Goal: Task Accomplishment & Management: Complete application form

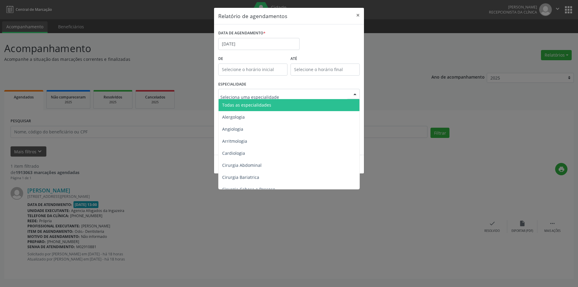
click at [304, 96] on div at bounding box center [289, 94] width 142 height 10
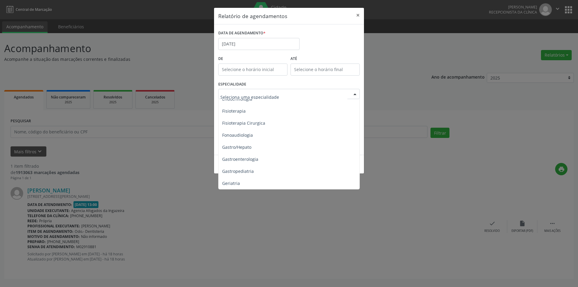
scroll to position [361, 0]
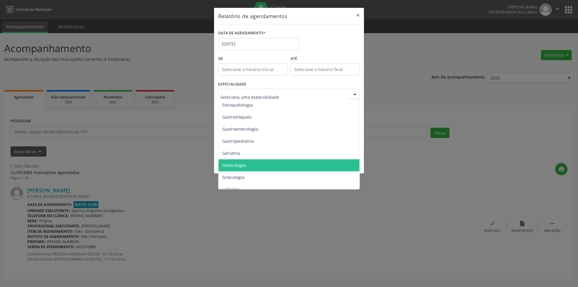
click at [282, 164] on span "Ginecologia" at bounding box center [290, 165] width 142 height 12
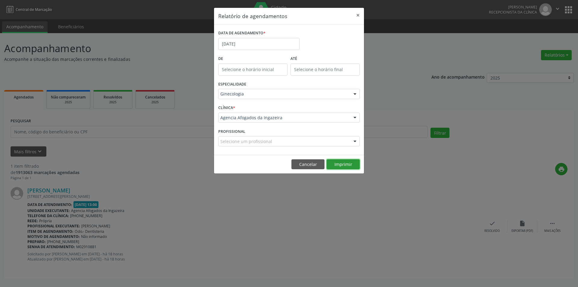
click at [342, 165] on button "Imprimir" at bounding box center [343, 164] width 33 height 10
click at [273, 44] on input "[DATE]" at bounding box center [258, 44] width 81 height 12
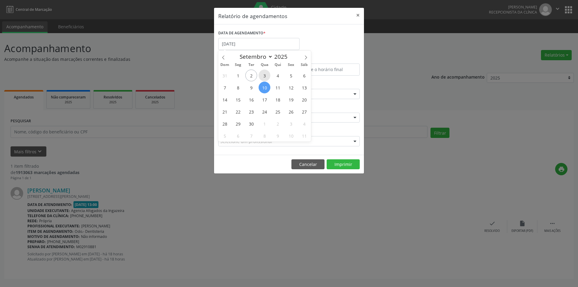
click at [263, 78] on span "3" at bounding box center [265, 76] width 12 height 12
type input "[DATE]"
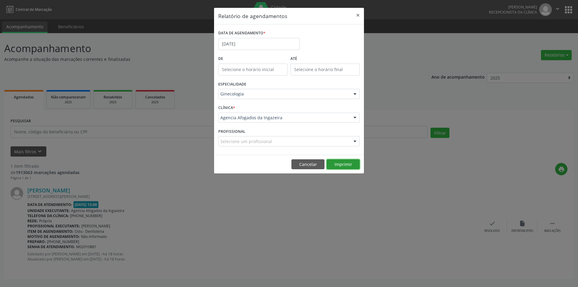
click at [349, 167] on button "Imprimir" at bounding box center [343, 164] width 33 height 10
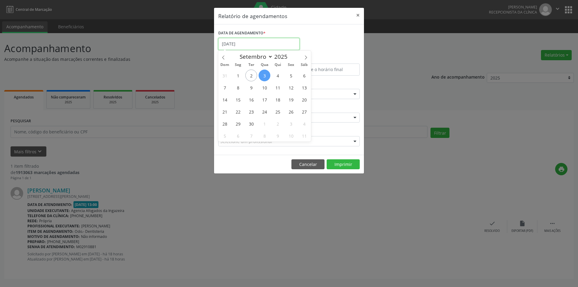
click at [275, 43] on input "[DATE]" at bounding box center [258, 44] width 81 height 12
click at [265, 98] on span "17" at bounding box center [265, 100] width 12 height 12
type input "17/09/2025"
click at [265, 98] on span "17" at bounding box center [265, 100] width 12 height 12
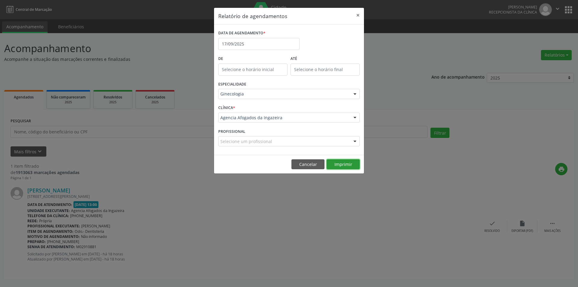
click at [346, 166] on button "Imprimir" at bounding box center [343, 164] width 33 height 10
click at [258, 43] on input "17/09/2025" at bounding box center [258, 44] width 81 height 12
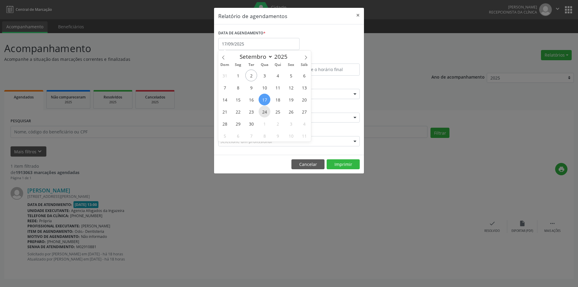
click at [264, 110] on span "24" at bounding box center [265, 112] width 12 height 12
type input "[DATE]"
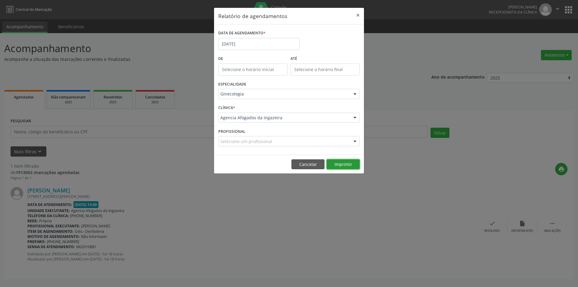
click at [346, 166] on button "Imprimir" at bounding box center [343, 164] width 33 height 10
click at [277, 38] on input "[DATE]" at bounding box center [258, 44] width 81 height 12
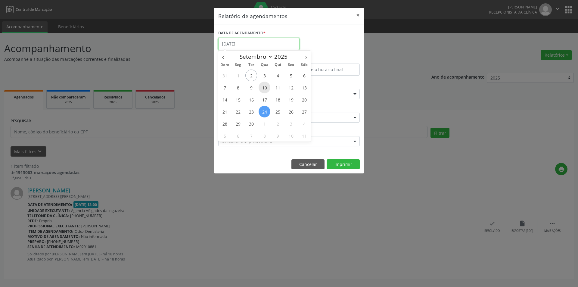
drag, startPoint x: 276, startPoint y: 49, endPoint x: 267, endPoint y: 88, distance: 39.8
click at [276, 49] on input "[DATE]" at bounding box center [258, 44] width 81 height 12
click at [358, 14] on button "×" at bounding box center [358, 15] width 12 height 15
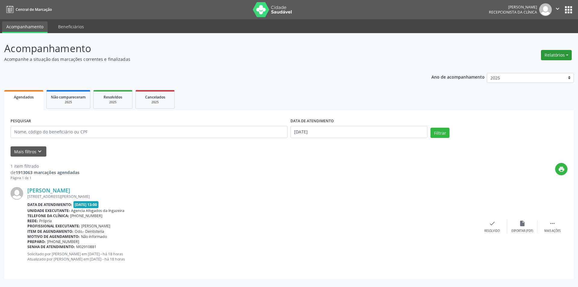
click at [563, 54] on button "Relatórios" at bounding box center [556, 55] width 31 height 10
click at [530, 68] on link "Agendamentos" at bounding box center [539, 68] width 65 height 8
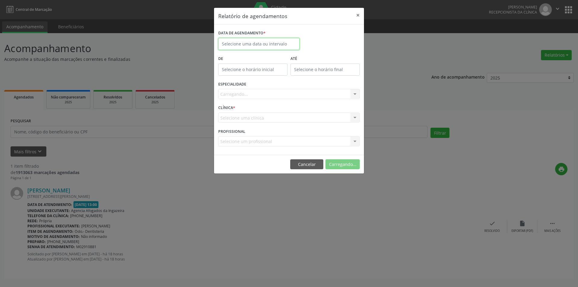
click at [255, 42] on input "text" at bounding box center [258, 44] width 81 height 12
click at [263, 76] on span "3" at bounding box center [265, 76] width 12 height 12
type input "[DATE]"
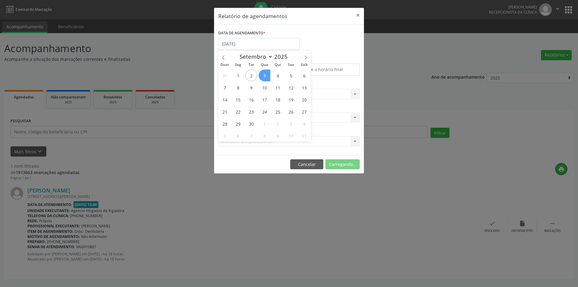
click at [263, 76] on span "3" at bounding box center [265, 76] width 12 height 12
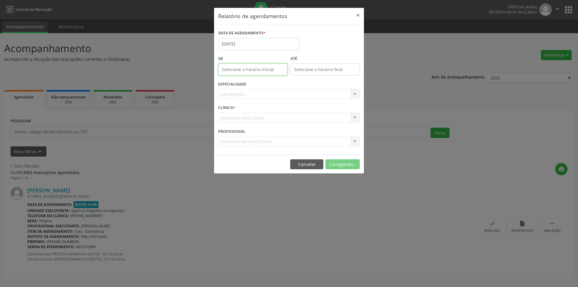
click at [271, 71] on body "Central de Marcação [PERSON_NAME] Recepcionista da clínica  Configurações Sair…" at bounding box center [289, 143] width 578 height 287
type input "12:00"
click at [288, 114] on div "Selecione uma clínica Agencia Afogados da Ingazeira Nenhum resultado encontrado…" at bounding box center [289, 118] width 142 height 10
click at [286, 107] on div "CLÍNICA * Selecione uma clínica Agencia Afogados da Ingazeira Nenhum resultado …" at bounding box center [289, 114] width 145 height 23
click at [289, 95] on div "Carregando... Todas as especialidades Alergologia Angiologia Arritmologia Cardi…" at bounding box center [289, 94] width 142 height 10
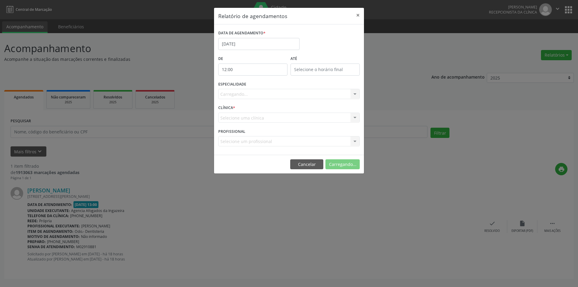
click at [344, 95] on div "Carregando... Todas as especialidades Alergologia Angiologia Arritmologia Cardi…" at bounding box center [289, 94] width 142 height 10
click at [354, 94] on div at bounding box center [355, 94] width 9 height 10
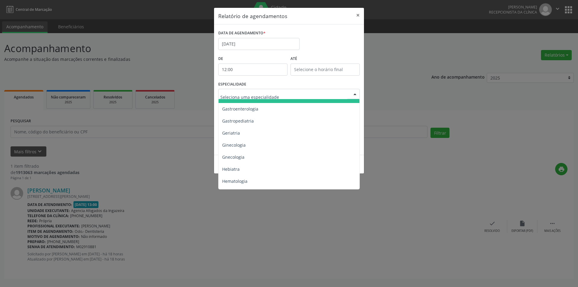
scroll to position [391, 0]
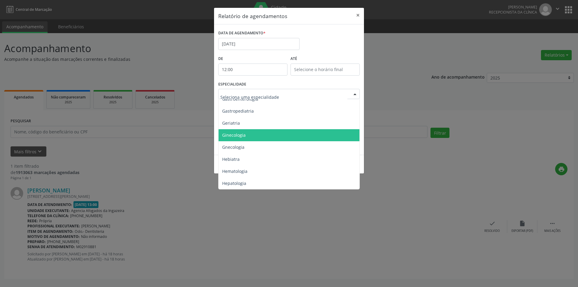
click at [294, 136] on span "Ginecologia" at bounding box center [290, 135] width 142 height 12
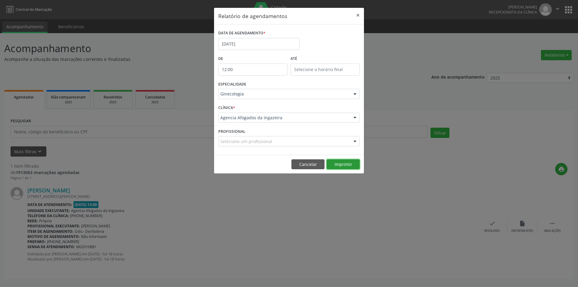
click at [348, 163] on button "Imprimir" at bounding box center [343, 164] width 33 height 10
